Goal: Task Accomplishment & Management: Manage account settings

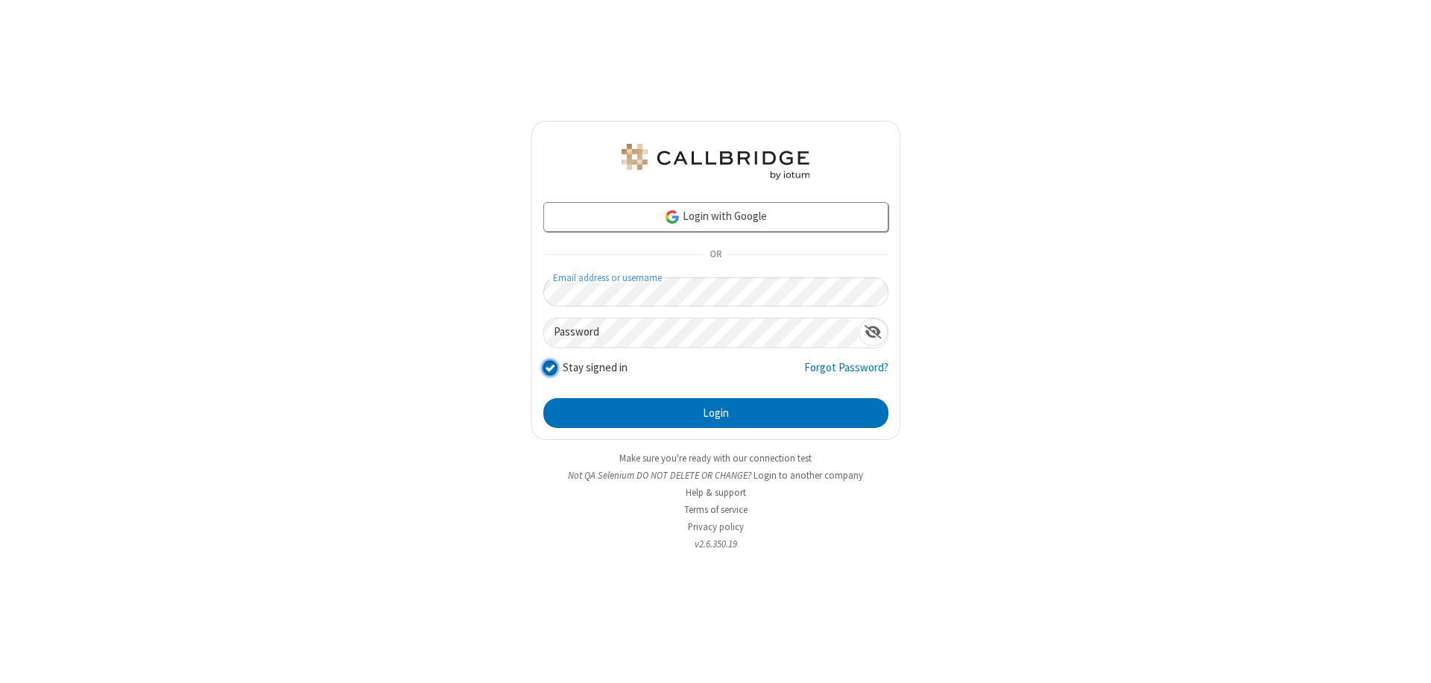
click at [549, 367] on input "Stay signed in" at bounding box center [550, 367] width 14 height 16
checkbox input "false"
click at [716, 413] on button "Login" at bounding box center [715, 413] width 345 height 30
click at [549, 367] on input "Stay signed in" at bounding box center [550, 367] width 14 height 16
checkbox input "false"
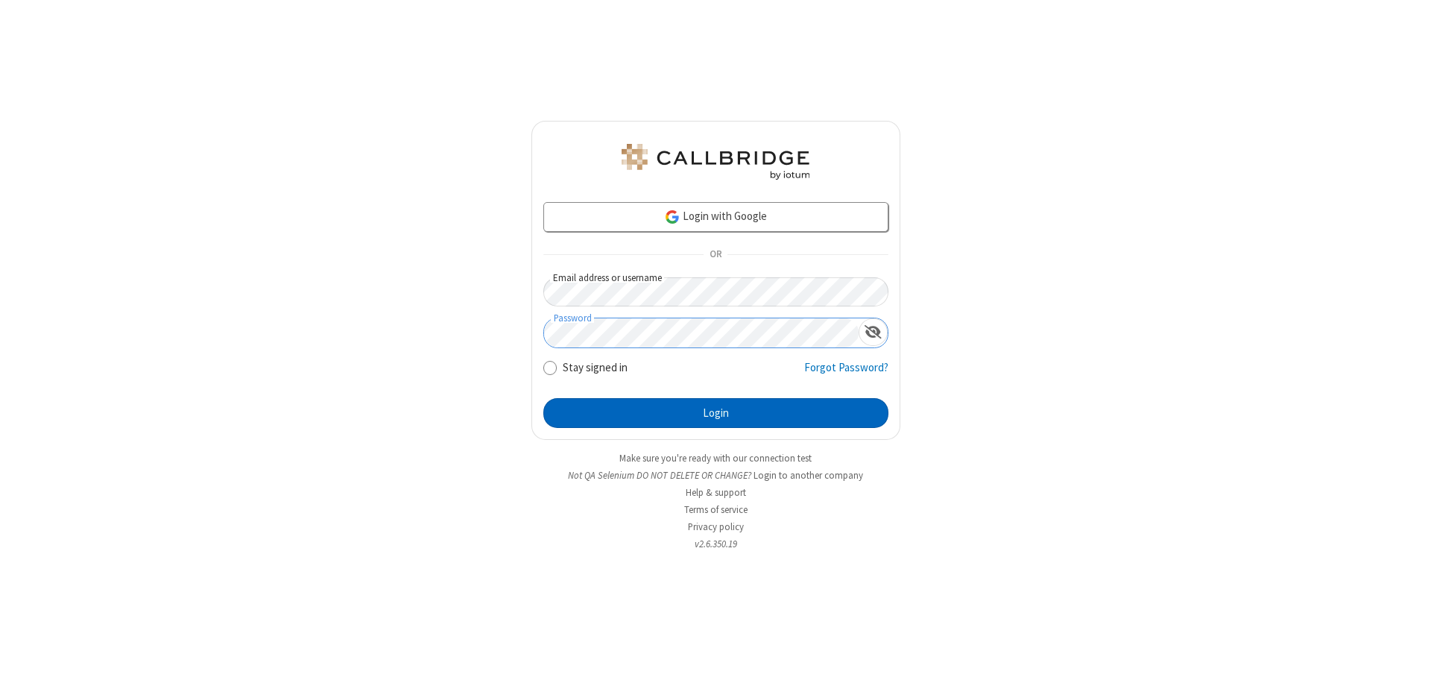
click at [716, 413] on button "Login" at bounding box center [715, 413] width 345 height 30
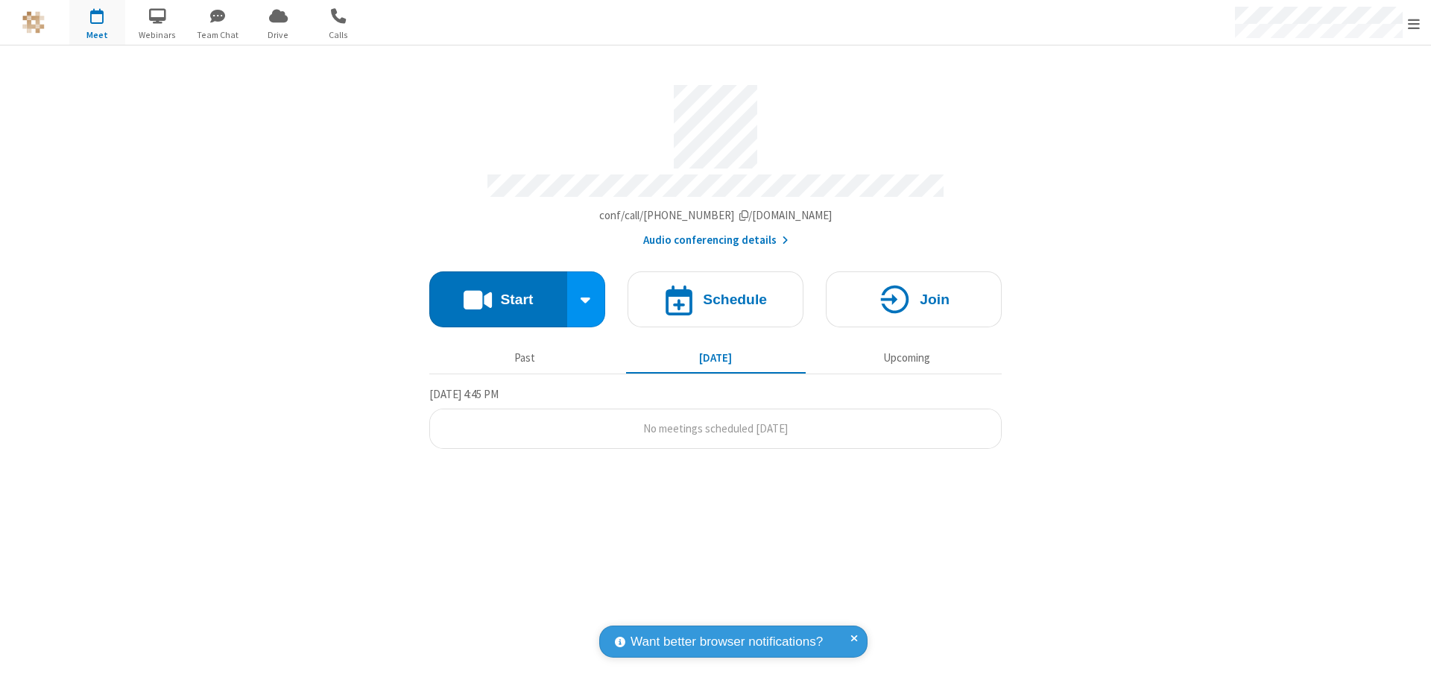
click at [1414, 22] on span "Open menu" at bounding box center [1414, 23] width 12 height 15
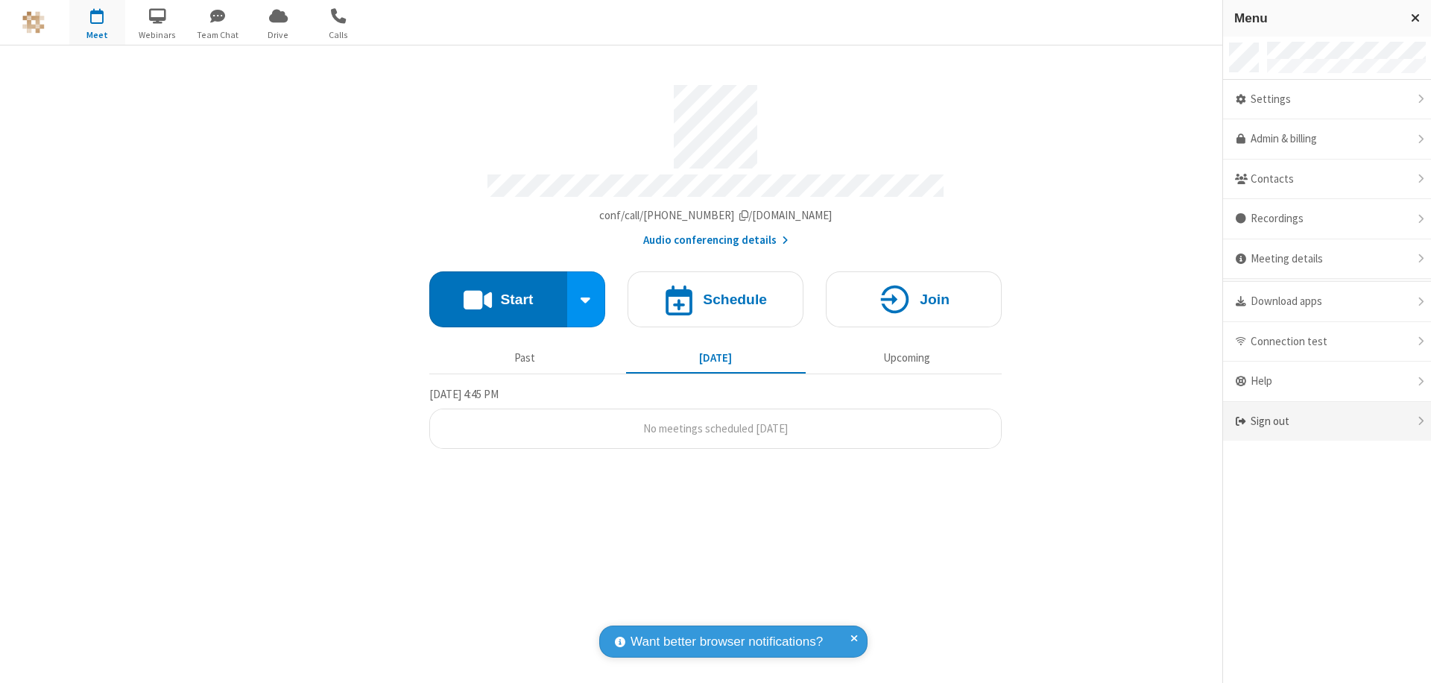
click at [1327, 421] on div "Sign out" at bounding box center [1327, 422] width 208 height 40
